Goal: Communication & Community: Answer question/provide support

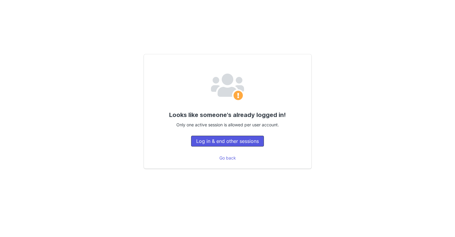
click at [219, 143] on button "Log in & end other sessions" at bounding box center [227, 140] width 73 height 11
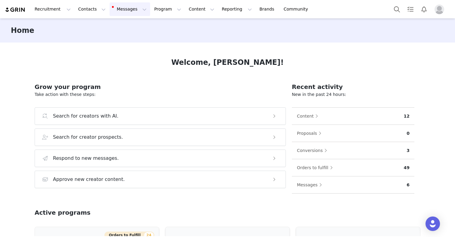
click at [118, 8] on button "Messages Messages" at bounding box center [130, 9] width 41 height 14
click at [128, 39] on div "Inbox 6" at bounding box center [127, 38] width 40 height 6
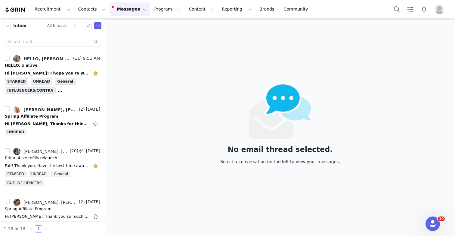
click at [362, 48] on div "No email thread selected. Select a conversation on the left to view your messag…" at bounding box center [280, 126] width 350 height 217
click at [49, 64] on div "HELLO, x al.ive" at bounding box center [52, 65] width 95 height 6
